Goal: Task Accomplishment & Management: Use online tool/utility

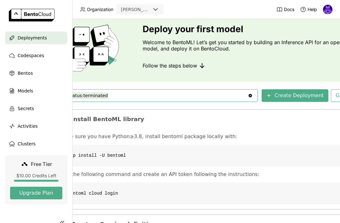
click at [304, 93] on button "Create Deployment" at bounding box center [295, 95] width 67 height 13
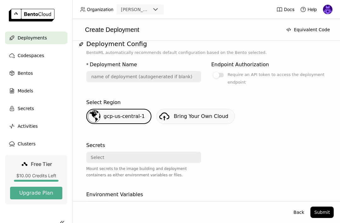
scroll to position [83, 0]
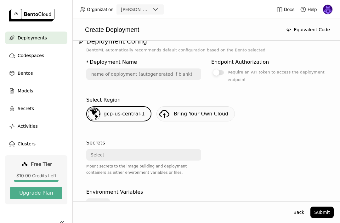
click at [222, 73] on div at bounding box center [218, 72] width 11 height 4
click at [211, 151] on input "Require an API token to access the deployment endpoint" at bounding box center [211, 151] width 0 height 0
click at [219, 71] on div at bounding box center [222, 72] width 6 height 6
click at [211, 151] on input "Require an API token to access the deployment endpoint" at bounding box center [211, 151] width 0 height 0
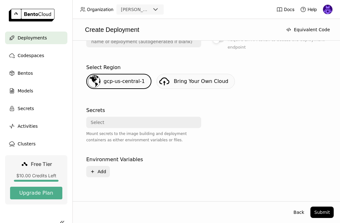
scroll to position [115, 0]
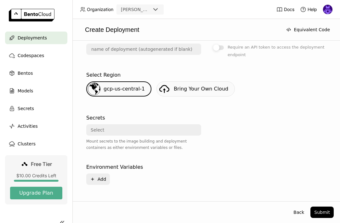
click at [100, 179] on button "Plus Add" at bounding box center [98, 178] width 24 height 11
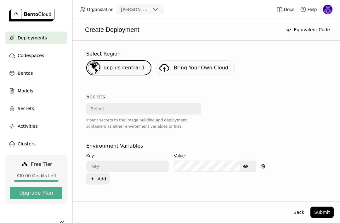
scroll to position [129, 0]
click at [134, 164] on input "text" at bounding box center [127, 166] width 81 height 10
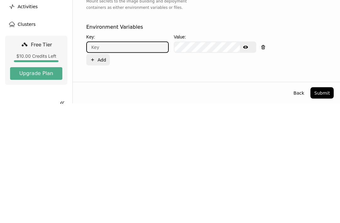
paste input "NVIDIABuild-Autogen-83"
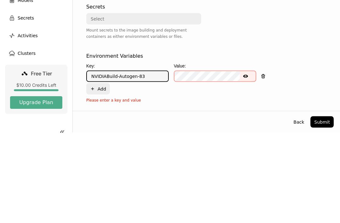
type input "NVIDIABuild-Autogen-83"
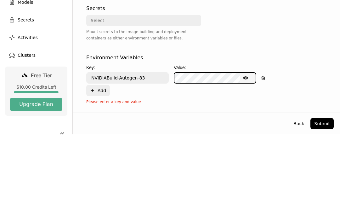
scroll to position [20, 0]
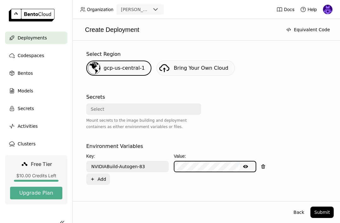
click at [324, 212] on button "Submit" at bounding box center [321, 211] width 23 height 11
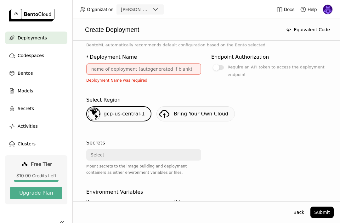
scroll to position [96, 0]
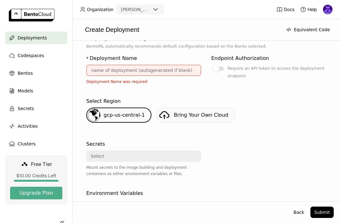
click at [157, 65] on input "text" at bounding box center [144, 70] width 114 height 10
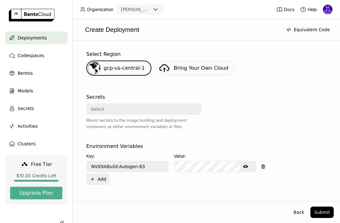
click at [323, 211] on button "Submit" at bounding box center [321, 211] width 23 height 11
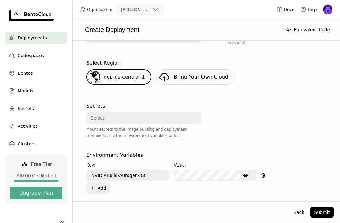
click at [323, 209] on button "Submit" at bounding box center [321, 211] width 23 height 11
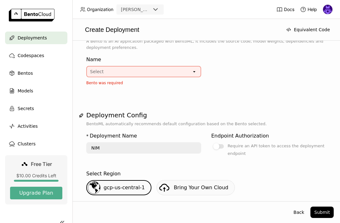
scroll to position [8, 0]
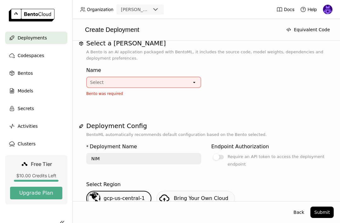
click at [185, 77] on div "Select" at bounding box center [139, 82] width 105 height 10
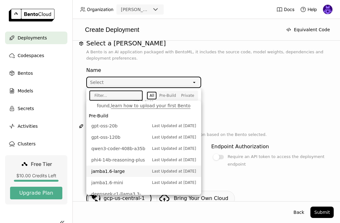
scroll to position [0, 0]
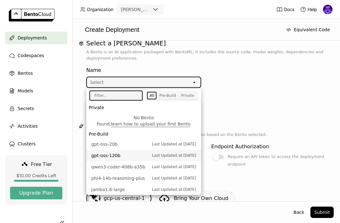
click at [101, 152] on span "gpt-oss-120b" at bounding box center [120, 155] width 58 height 6
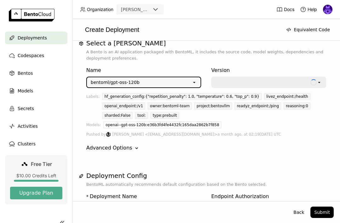
type input "gpt-oss-120-b-zpb1"
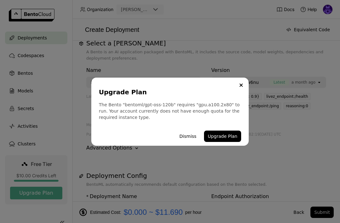
click at [330, 217] on div "Upgrade Plan The Bento "bentoml/gpt-oss-120b" requires "gpu.a100.2x80" to run. …" at bounding box center [170, 111] width 340 height 223
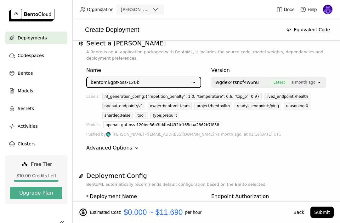
click at [314, 79] on span "a month ago" at bounding box center [304, 82] width 24 height 6
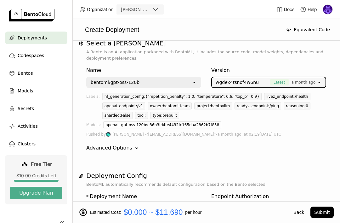
click at [302, 172] on h1 "Deployment Config" at bounding box center [206, 176] width 240 height 8
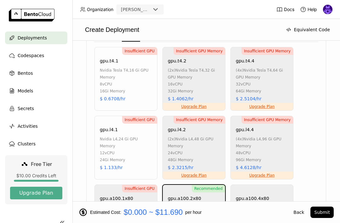
scroll to position [327, 0]
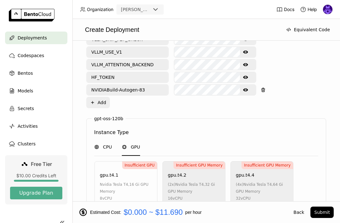
click at [106, 144] on span "CPU" at bounding box center [107, 147] width 9 height 6
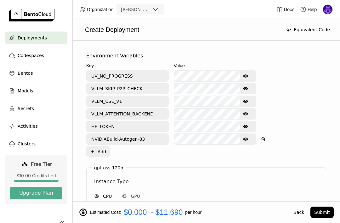
scroll to position [365, 0]
